Goal: Task Accomplishment & Management: Use online tool/utility

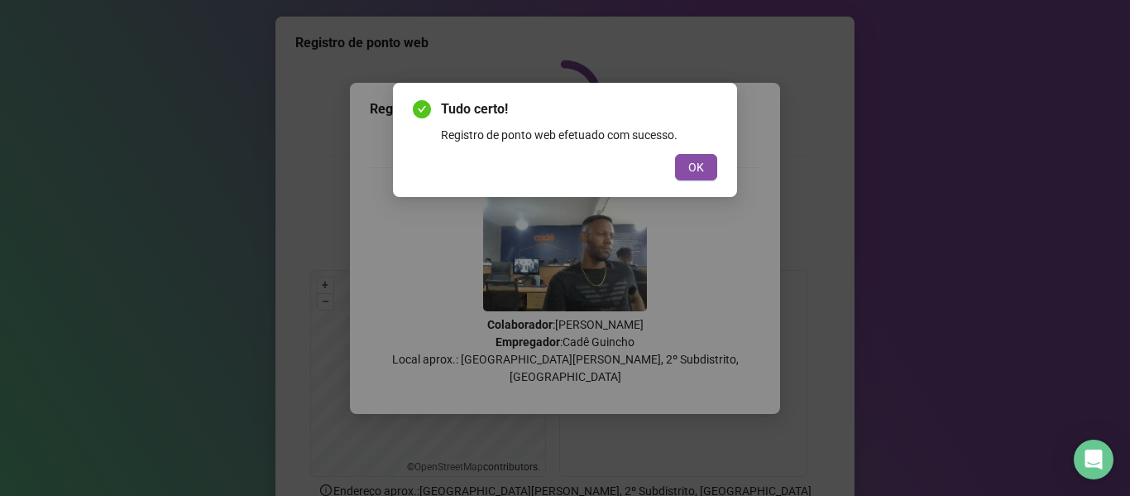
scroll to position [151, 0]
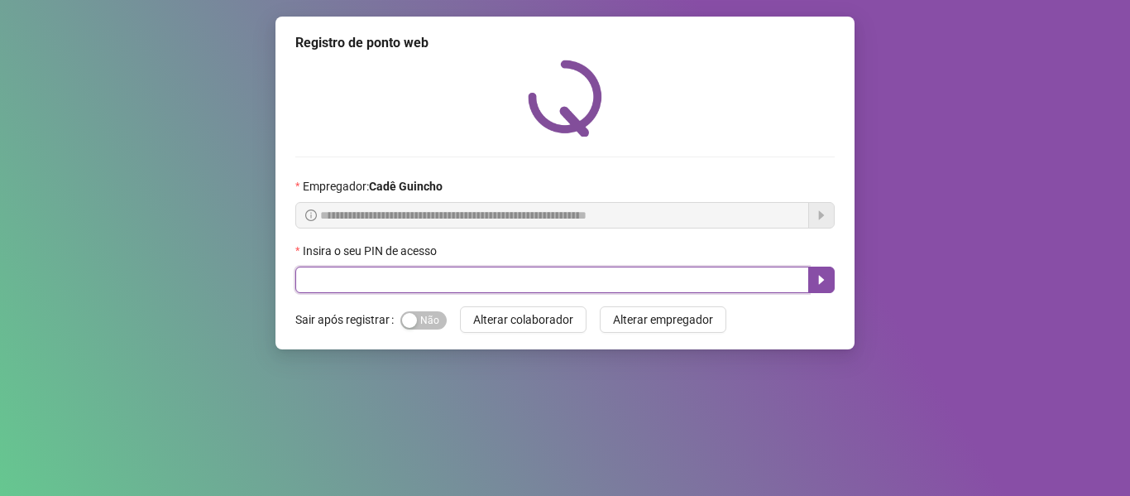
click at [623, 278] on input "text" at bounding box center [552, 279] width 514 height 26
type input "*****"
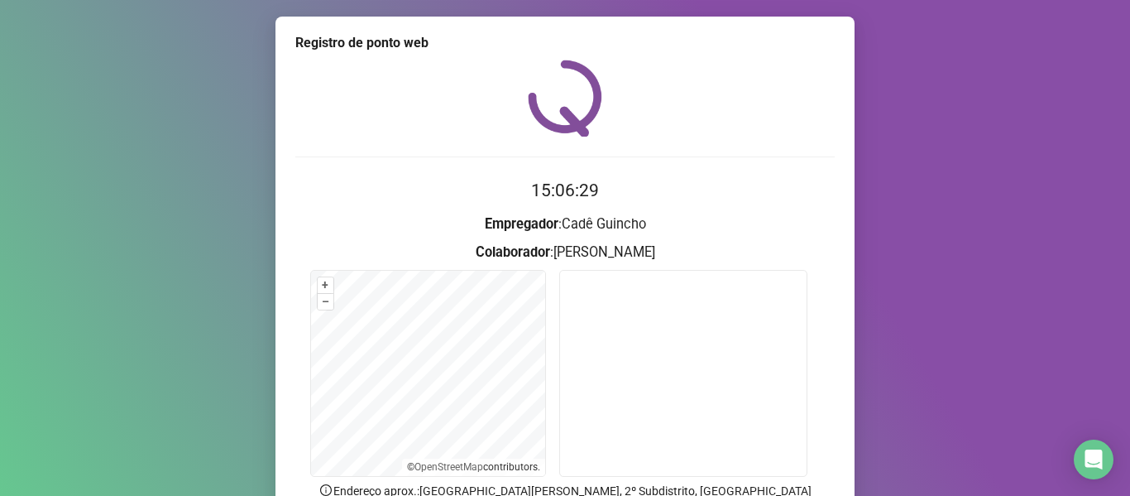
scroll to position [83, 0]
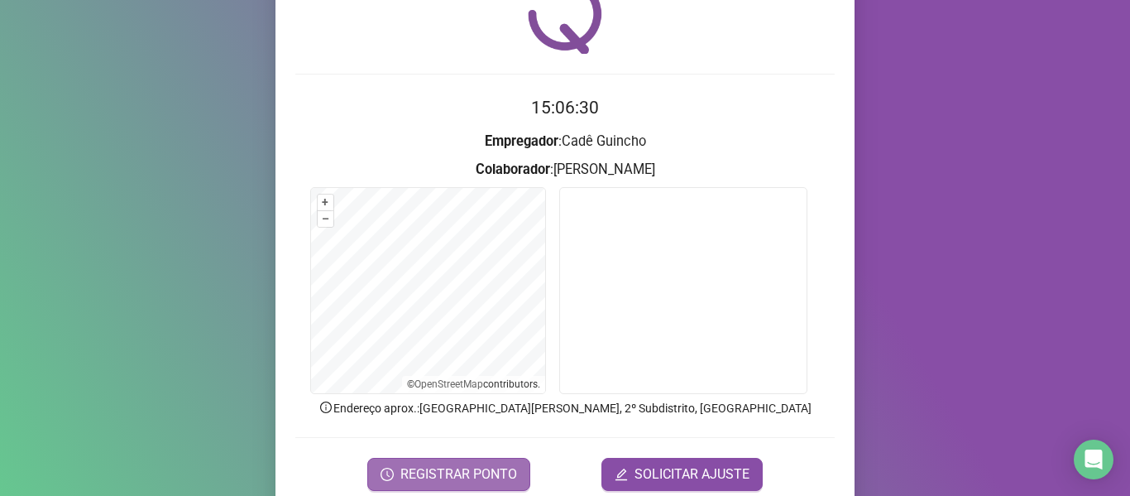
click at [438, 470] on span "REGISTRAR PONTO" at bounding box center [459, 474] width 117 height 20
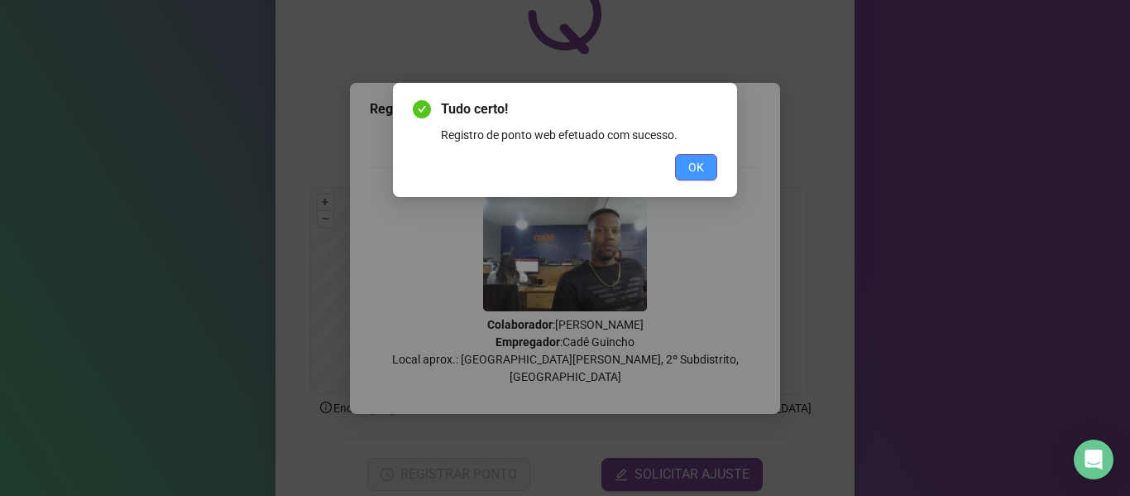
click at [693, 163] on span "OK" at bounding box center [696, 167] width 16 height 18
